Goal: Find contact information: Find contact information

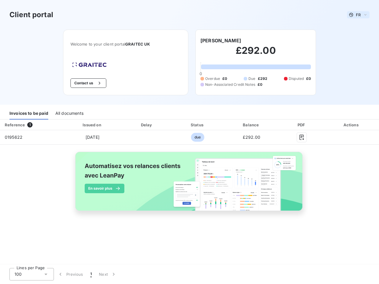
click at [358, 15] on span "FR" at bounding box center [358, 14] width 5 height 5
click at [87, 83] on button "Contact us" at bounding box center [89, 83] width 36 height 9
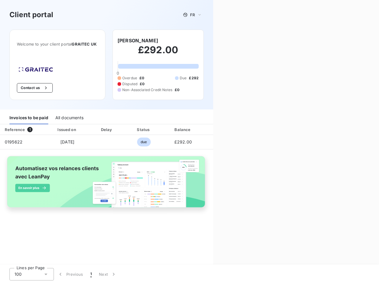
click at [216, 41] on div "Contact us Fill out the form below, and a member of our team will get back to y…" at bounding box center [296, 142] width 166 height 284
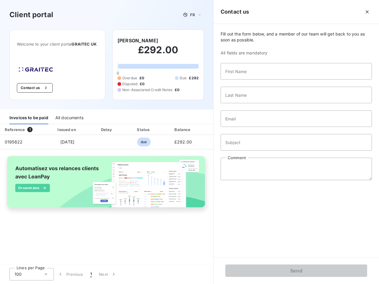
click at [29, 113] on div "Invoices to be paid" at bounding box center [28, 118] width 39 height 12
click at [69, 113] on div "All documents" at bounding box center [69, 118] width 28 height 12
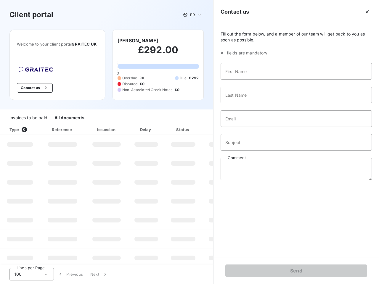
click at [31, 125] on th "Type 0" at bounding box center [20, 129] width 40 height 11
click at [92, 125] on th "Issued on" at bounding box center [106, 129] width 43 height 11
click at [147, 125] on th "Delay" at bounding box center [146, 129] width 36 height 11
click at [198, 125] on th "Status" at bounding box center [183, 129] width 38 height 11
click at [252, 125] on input "Email" at bounding box center [296, 119] width 151 height 17
